Goal: Answer question/provide support

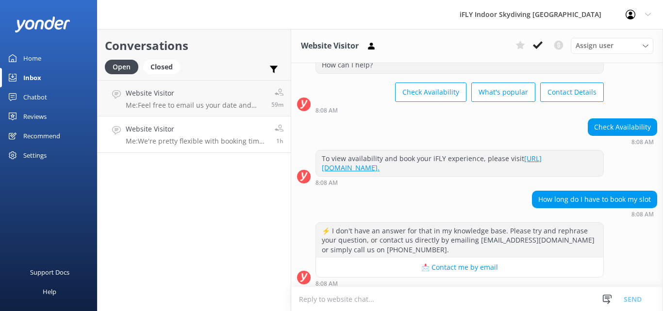
scroll to position [129, 0]
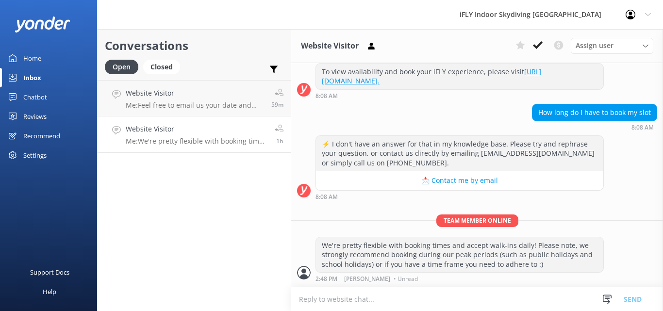
click at [212, 140] on p "Me: We're pretty flexible with booking times and accept walk-ins daily! Please …" at bounding box center [197, 141] width 142 height 9
click at [195, 115] on link "Website Visitor Me: Feel free to email us your date and time preference ([EMAIL…" at bounding box center [193, 98] width 193 height 36
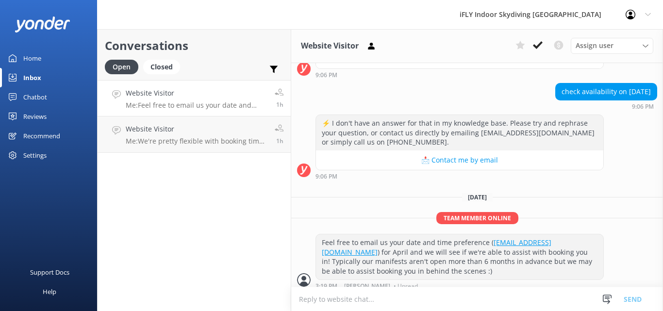
scroll to position [258, 0]
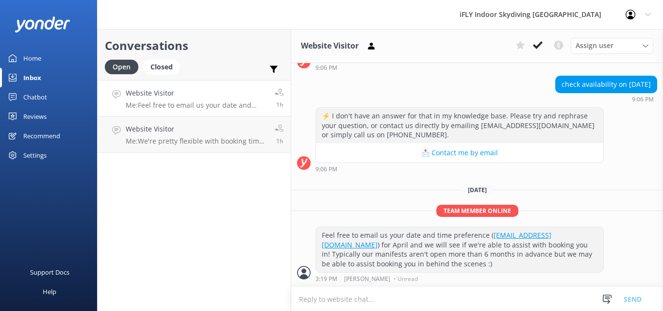
click at [198, 96] on h4 "Website Visitor" at bounding box center [197, 93] width 142 height 11
click at [194, 92] on h4 "Website Visitor" at bounding box center [197, 93] width 142 height 11
click at [36, 53] on div "Home" at bounding box center [32, 57] width 18 height 19
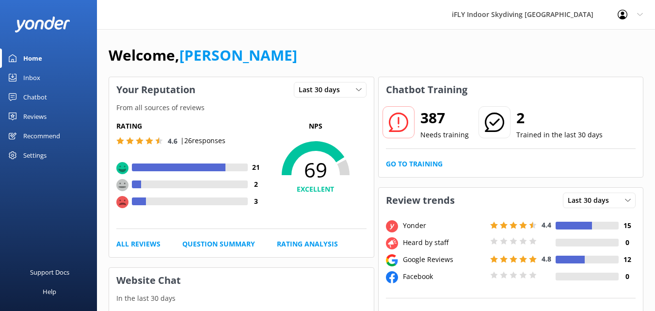
click at [31, 79] on div "Inbox" at bounding box center [31, 77] width 17 height 19
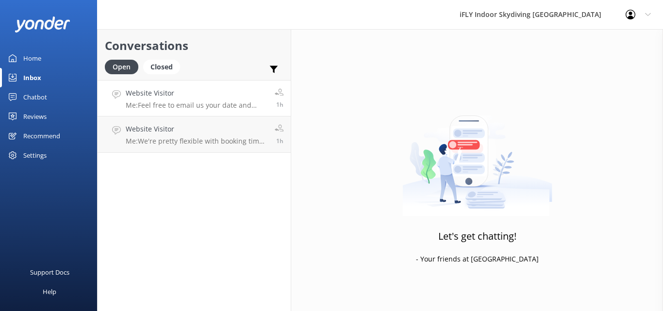
click at [185, 107] on p "Me: Feel free to email us your date and time preference ([EMAIL_ADDRESS][DOMAIN…" at bounding box center [197, 105] width 142 height 9
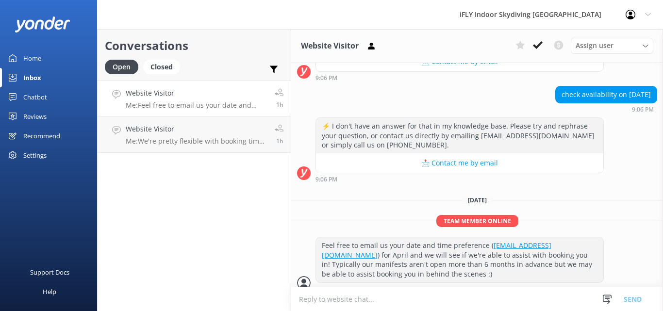
scroll to position [258, 0]
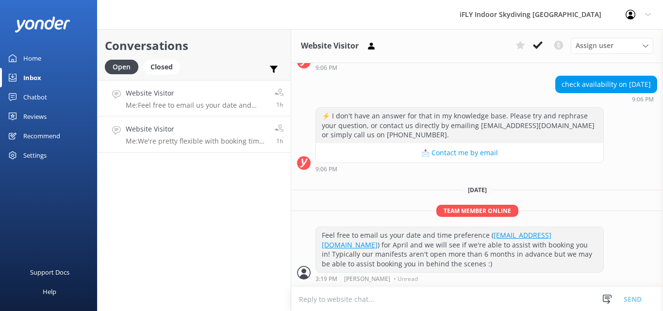
click at [184, 139] on p "Me: We're pretty flexible with booking times and accept walk-ins daily! Please …" at bounding box center [197, 141] width 142 height 9
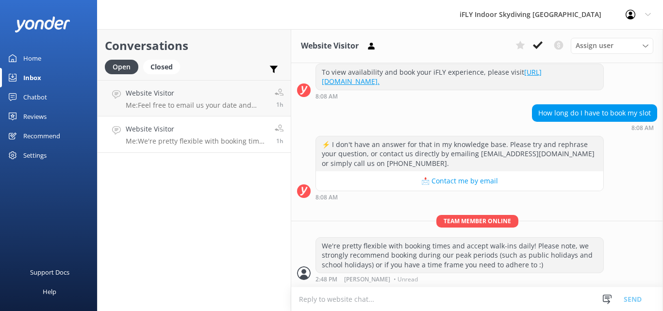
scroll to position [129, 0]
click at [34, 62] on div "Home" at bounding box center [32, 57] width 18 height 19
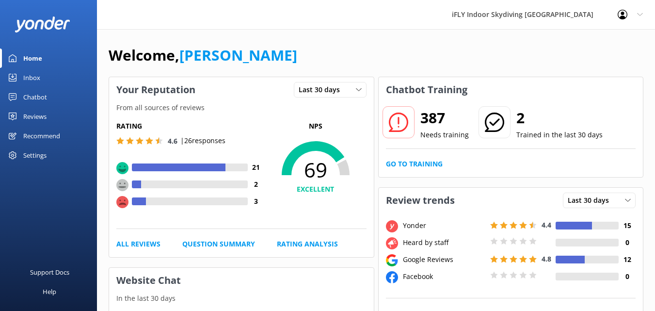
click at [36, 71] on div "Inbox" at bounding box center [31, 77] width 17 height 19
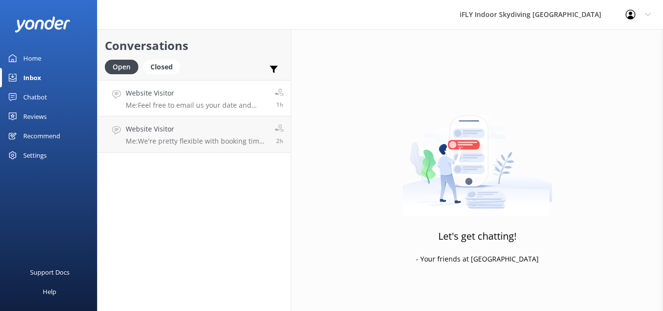
click at [206, 98] on h4 "Website Visitor" at bounding box center [197, 93] width 142 height 11
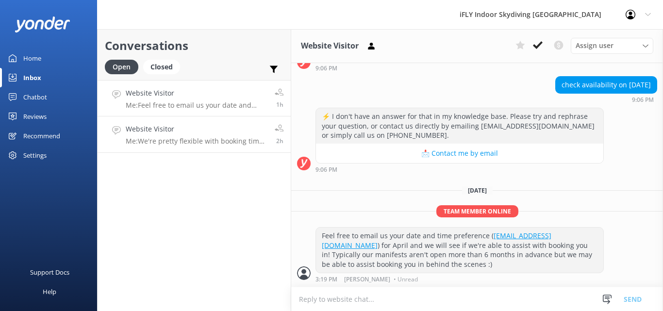
scroll to position [258, 0]
click at [198, 131] on h4 "Website Visitor" at bounding box center [197, 129] width 142 height 11
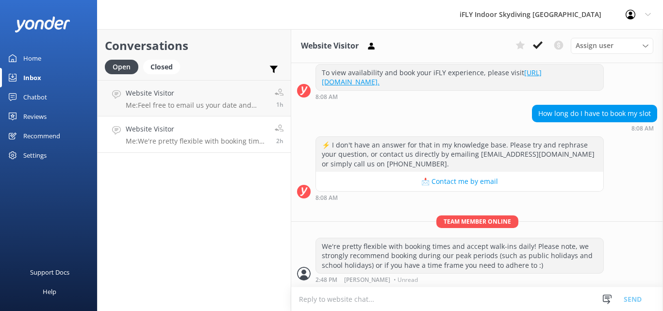
scroll to position [129, 0]
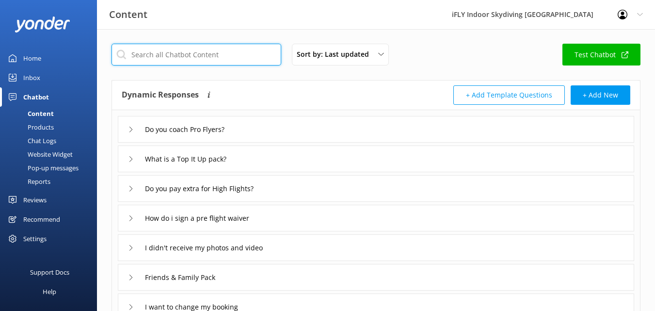
click at [199, 60] on input "text" at bounding box center [197, 55] width 170 height 22
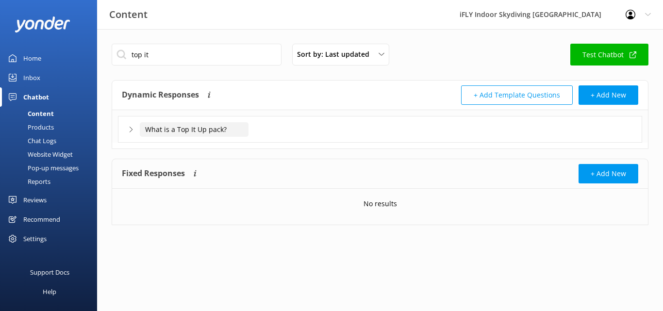
click at [228, 129] on input "What is a Top It Up pack?" at bounding box center [194, 129] width 109 height 15
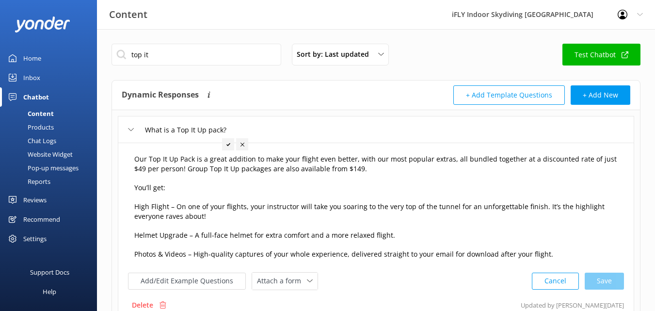
click at [401, 166] on textarea "Our Top It Up Pack is a great addition to make your flight even better, with ou…" at bounding box center [376, 207] width 494 height 116
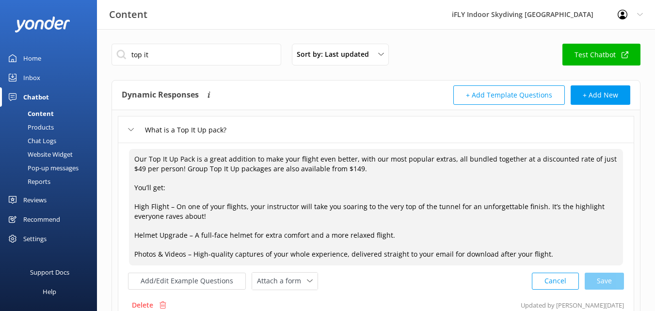
drag, startPoint x: 134, startPoint y: 159, endPoint x: 582, endPoint y: 248, distance: 457.3
click at [588, 259] on textarea "Our Top It Up Pack is a great addition to make your flight even better, with ou…" at bounding box center [376, 207] width 494 height 116
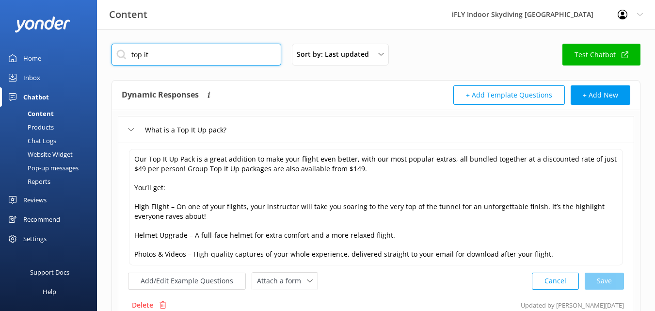
click at [155, 55] on input "top it" at bounding box center [197, 55] width 170 height 22
type input "t"
